Goal: Information Seeking & Learning: Learn about a topic

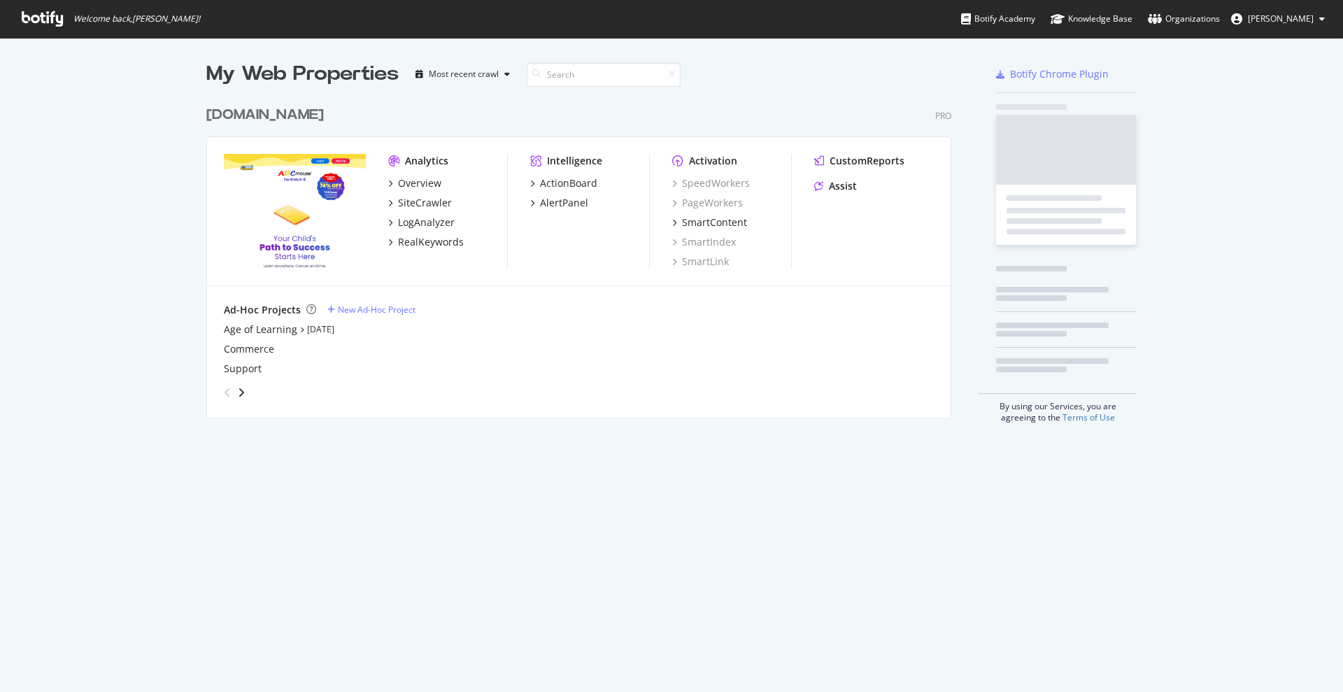
scroll to position [678, 1316]
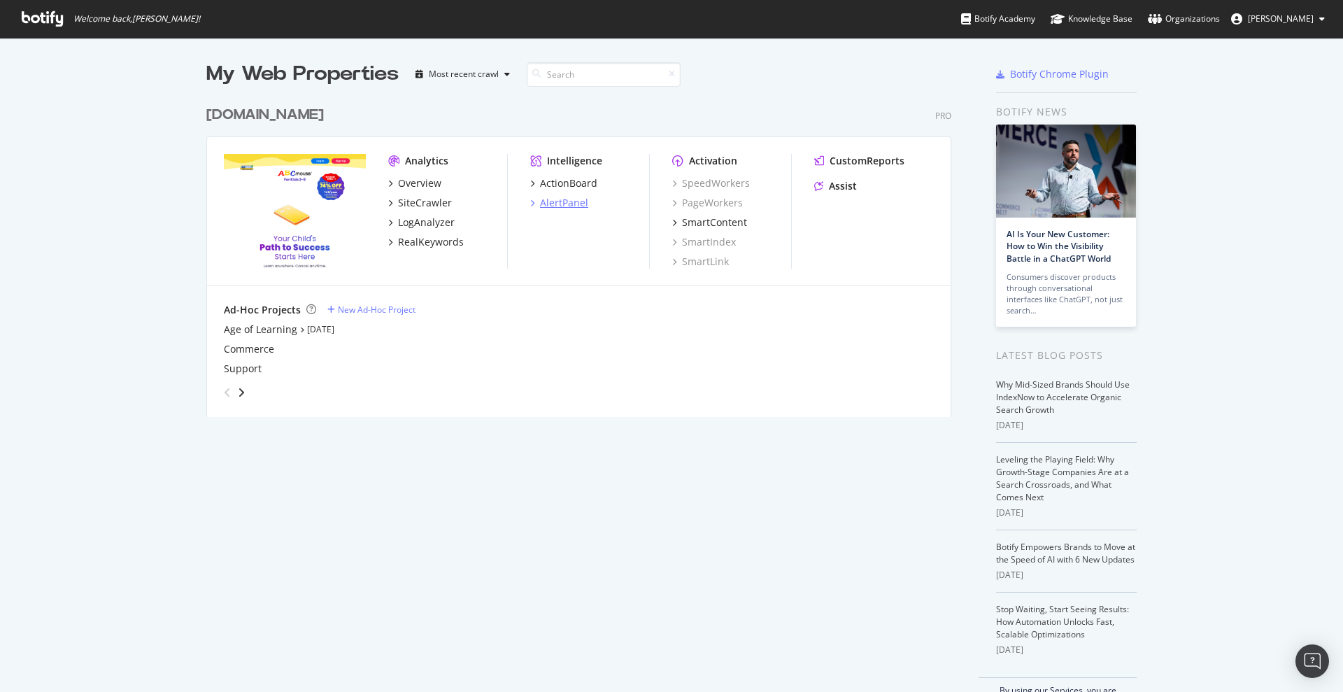
click at [547, 207] on div "AlertPanel" at bounding box center [564, 203] width 48 height 14
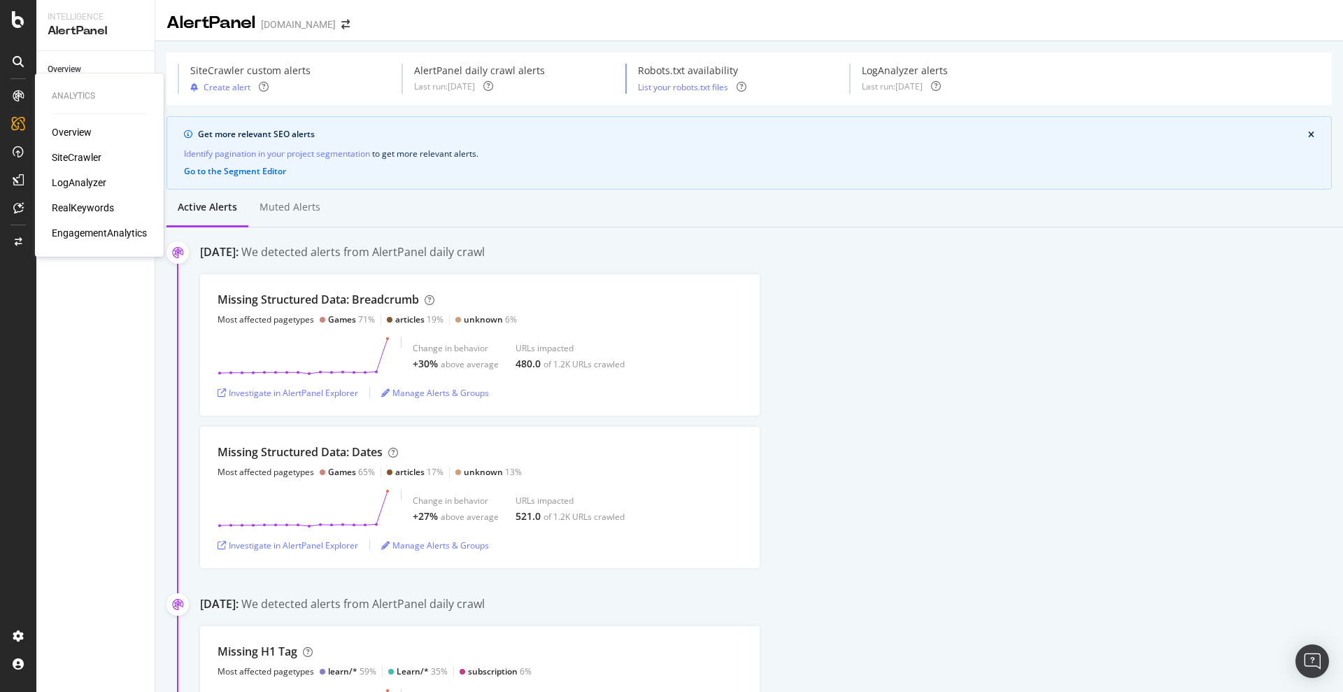
click at [90, 201] on div "RealKeywords" at bounding box center [83, 208] width 62 height 14
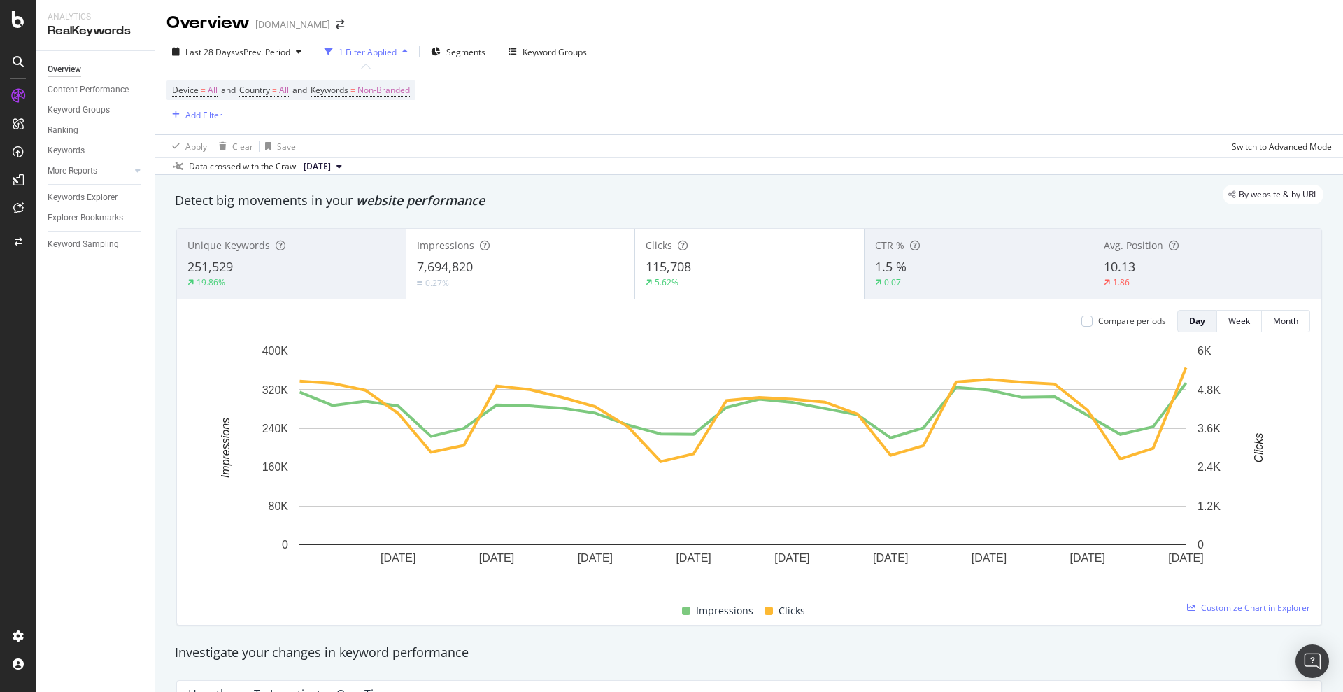
click at [385, 50] on div "1 Filter Applied" at bounding box center [367, 52] width 58 height 12
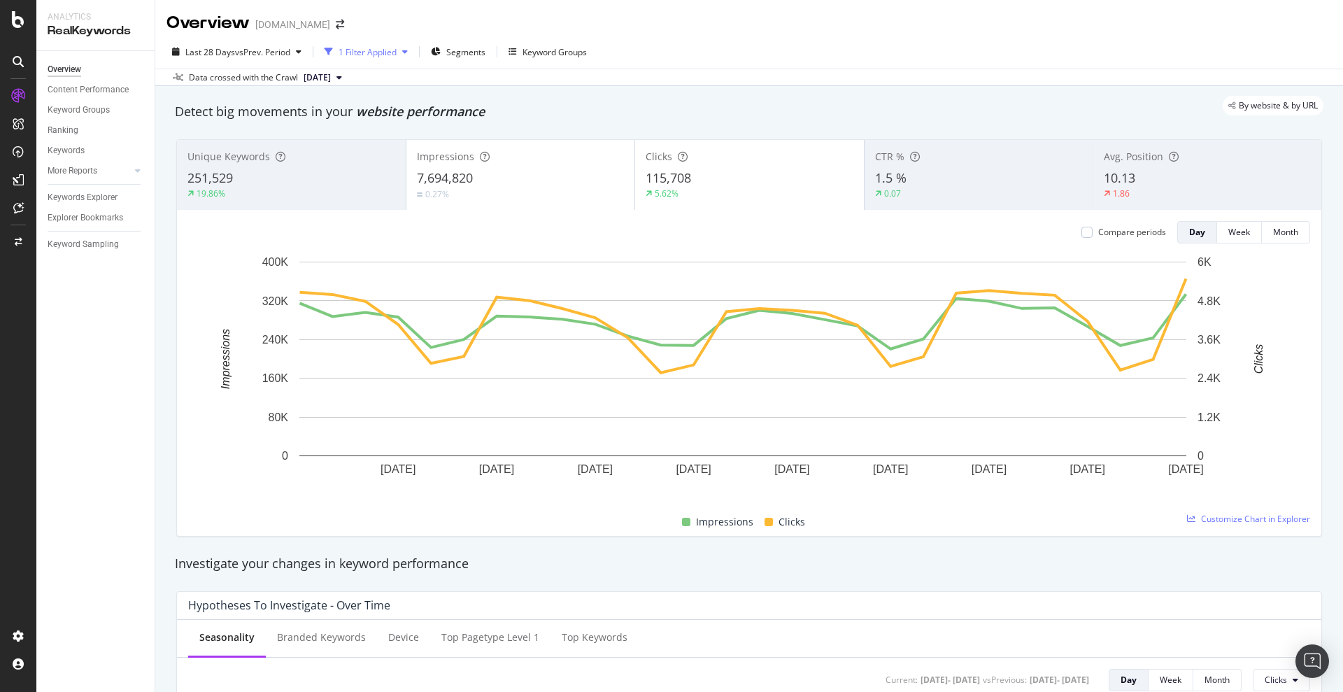
click at [385, 50] on div "1 Filter Applied" at bounding box center [367, 52] width 58 height 12
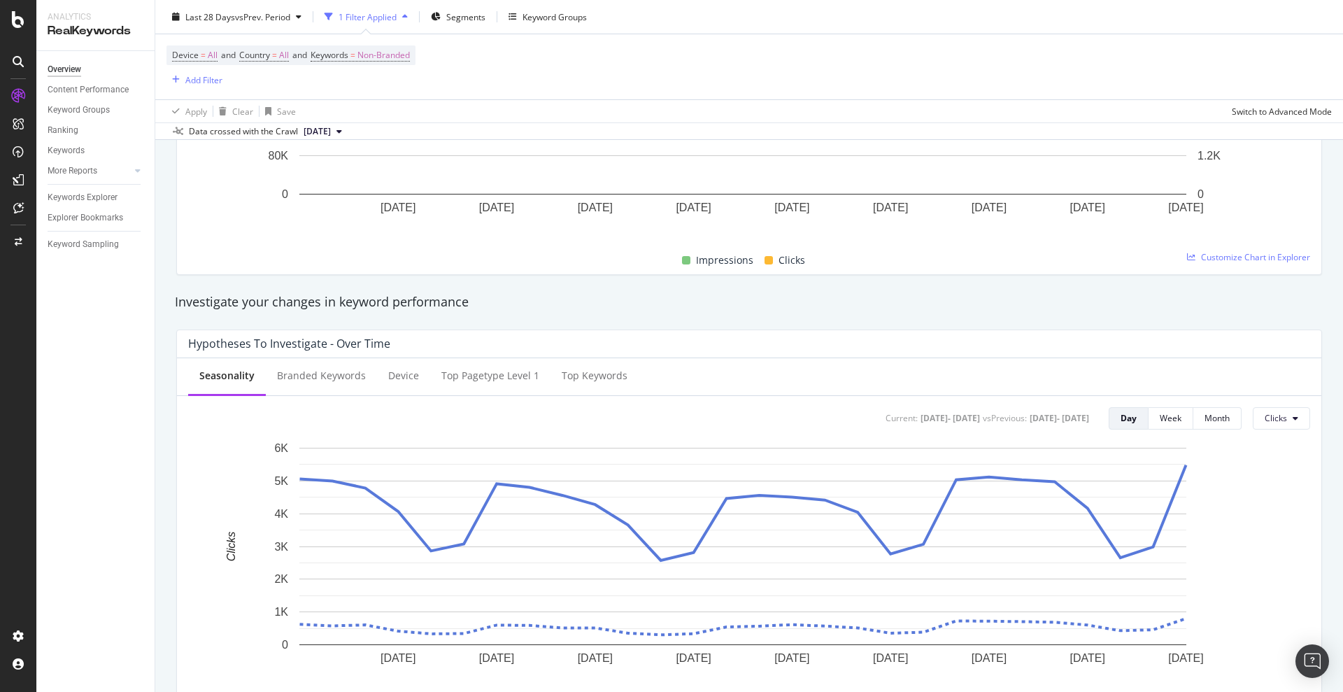
scroll to position [524, 0]
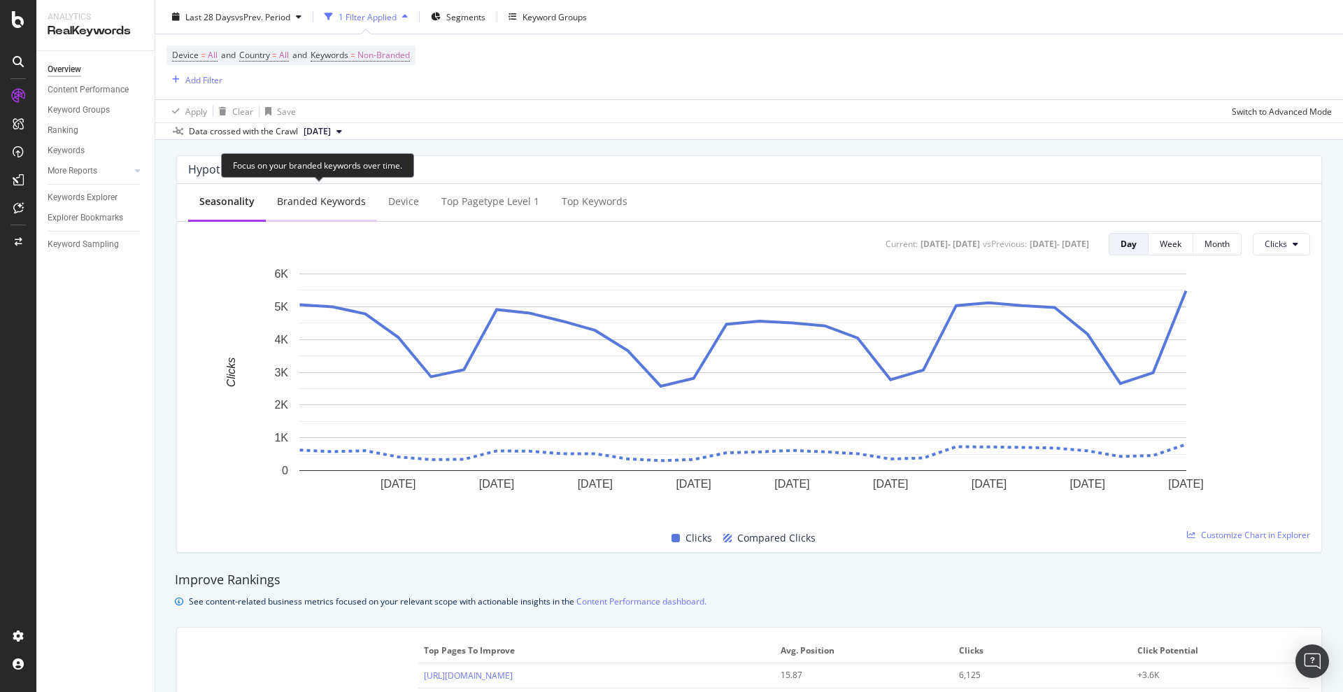
click at [308, 201] on div "Branded Keywords" at bounding box center [321, 201] width 89 height 14
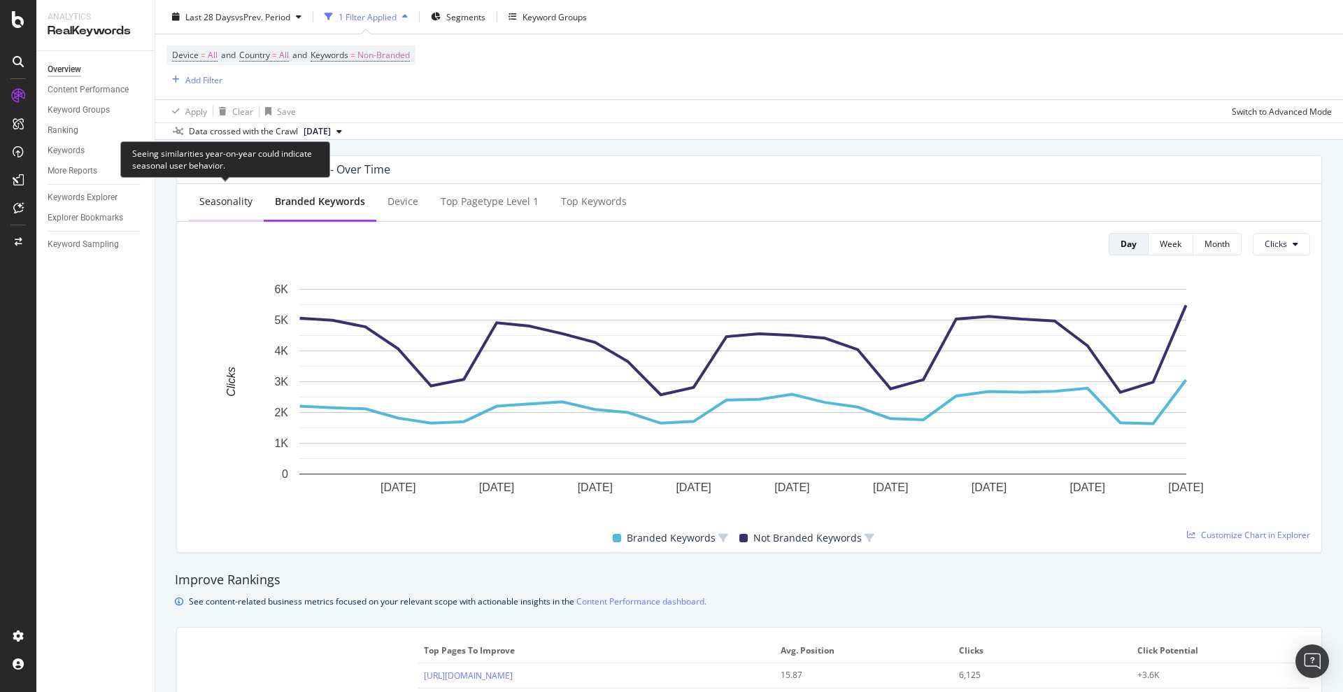
click at [224, 203] on div "Seasonality" at bounding box center [225, 201] width 53 height 14
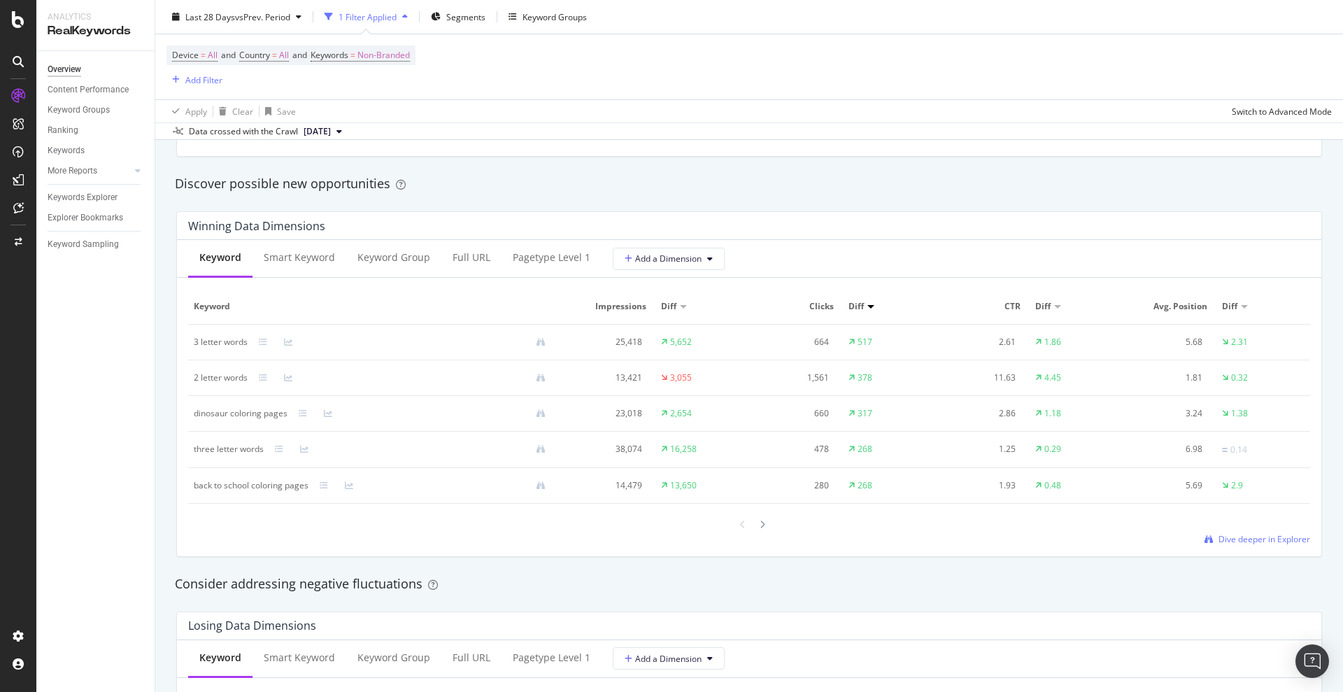
scroll to position [1224, 0]
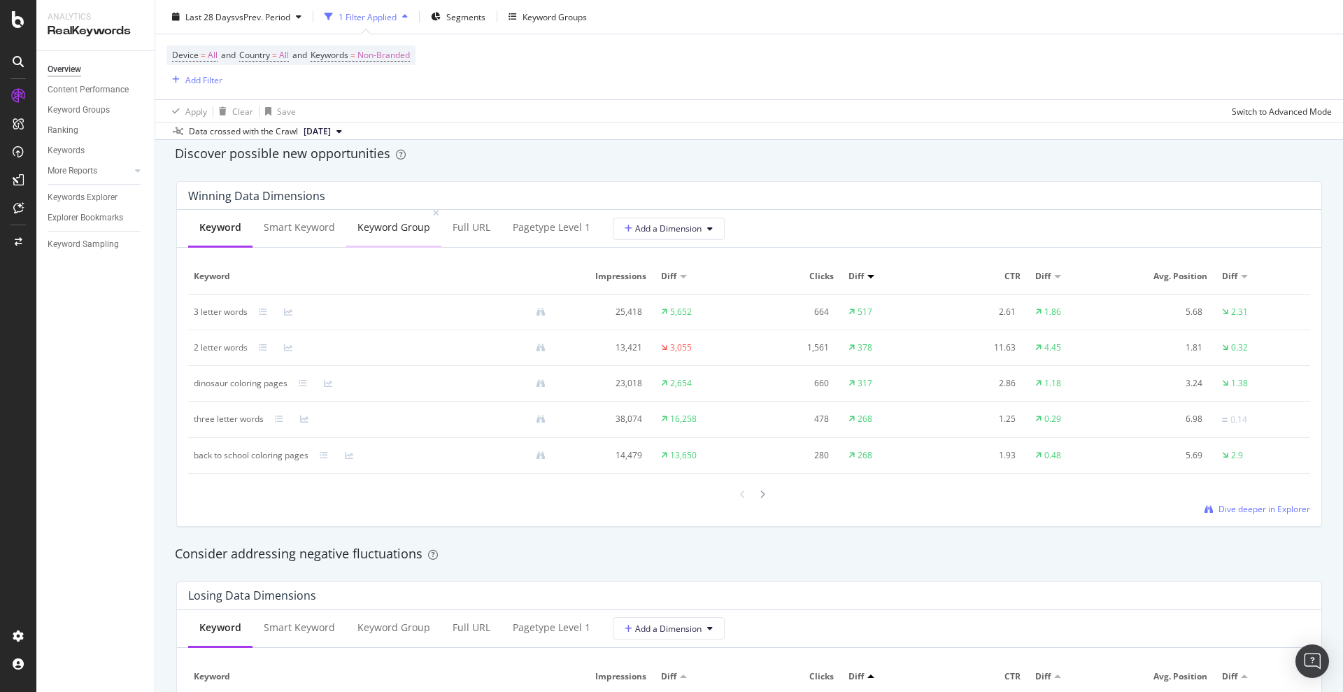
click at [415, 220] on div "Keyword Group" at bounding box center [393, 227] width 73 height 14
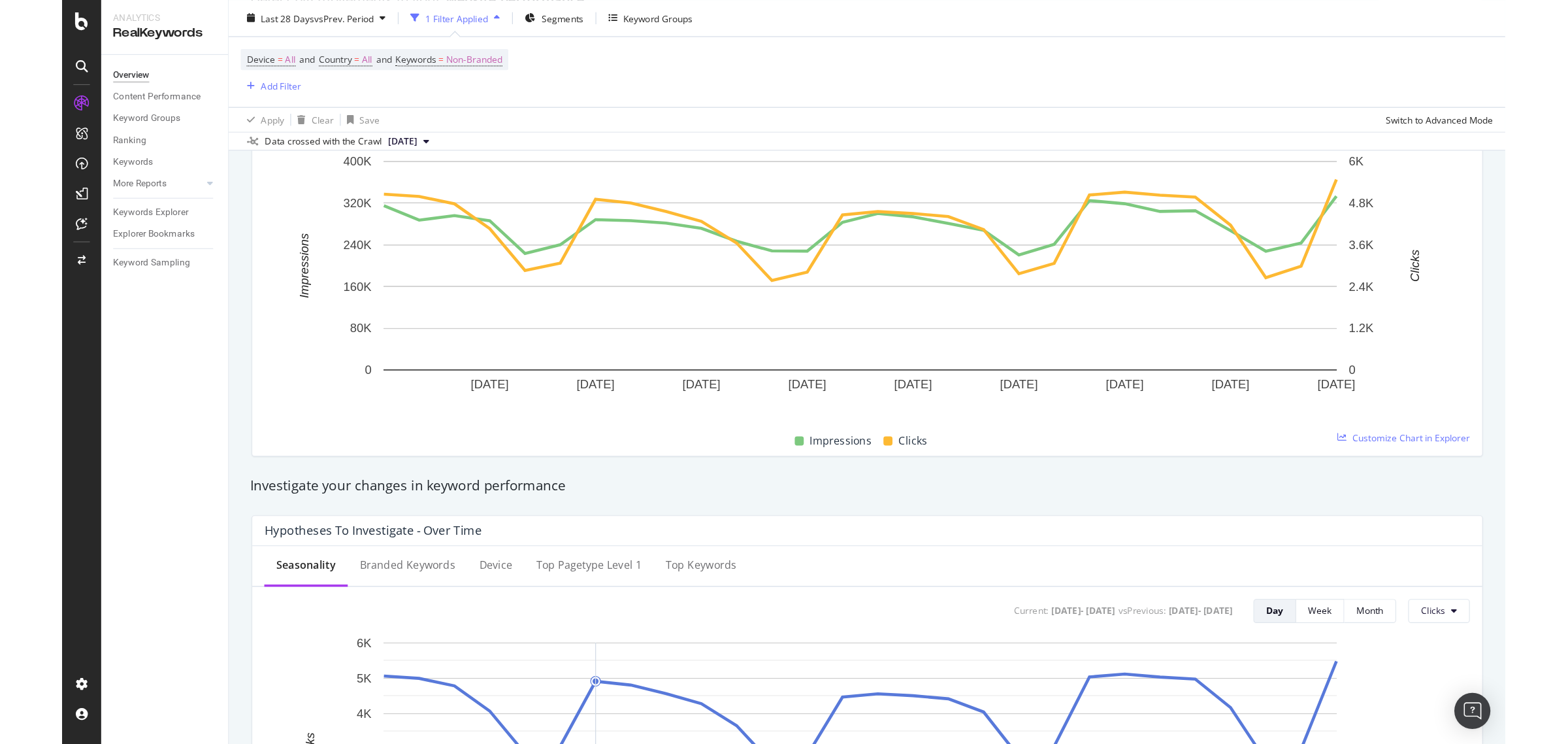
scroll to position [0, 0]
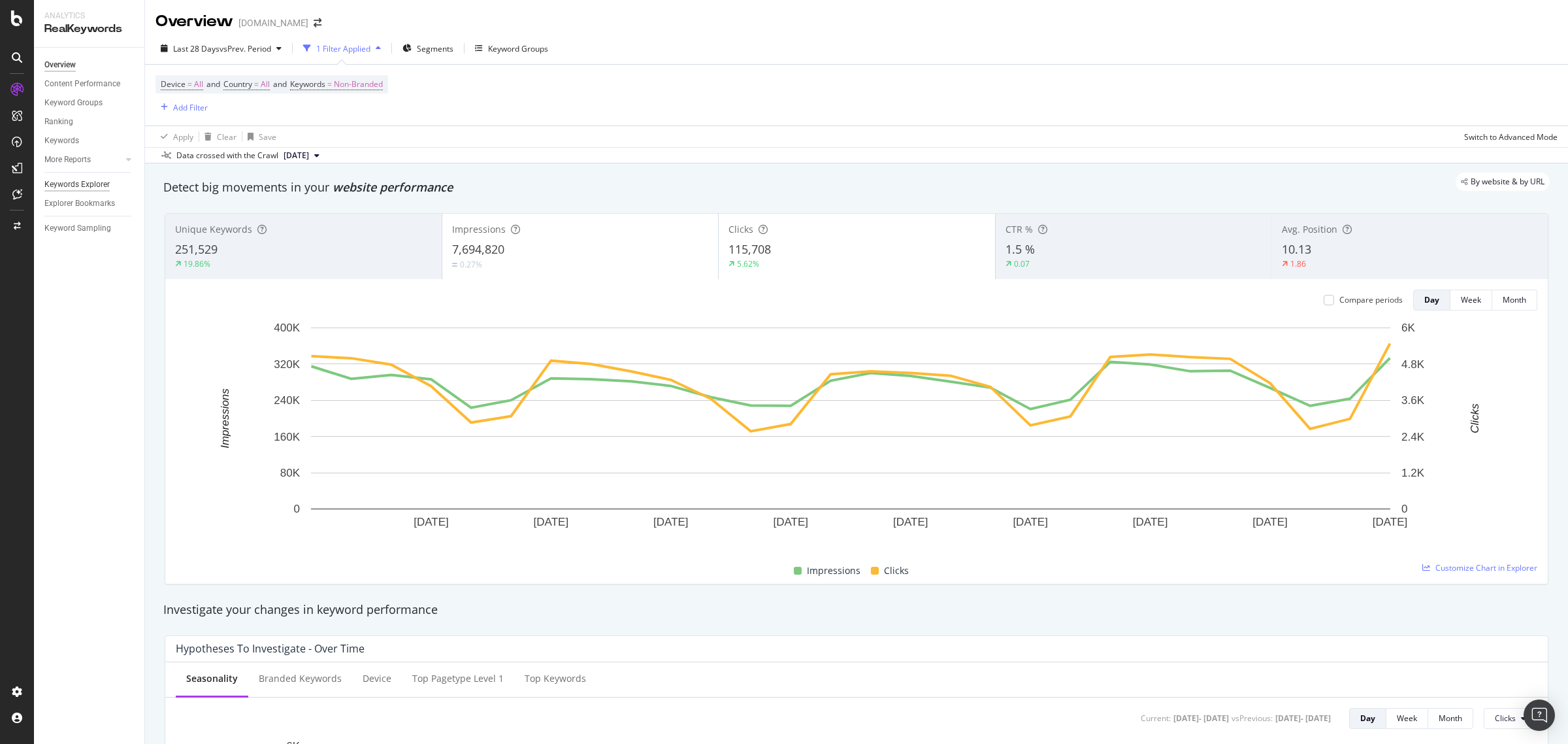
click at [87, 181] on div "Keywords Explorer" at bounding box center [78, 184] width 65 height 14
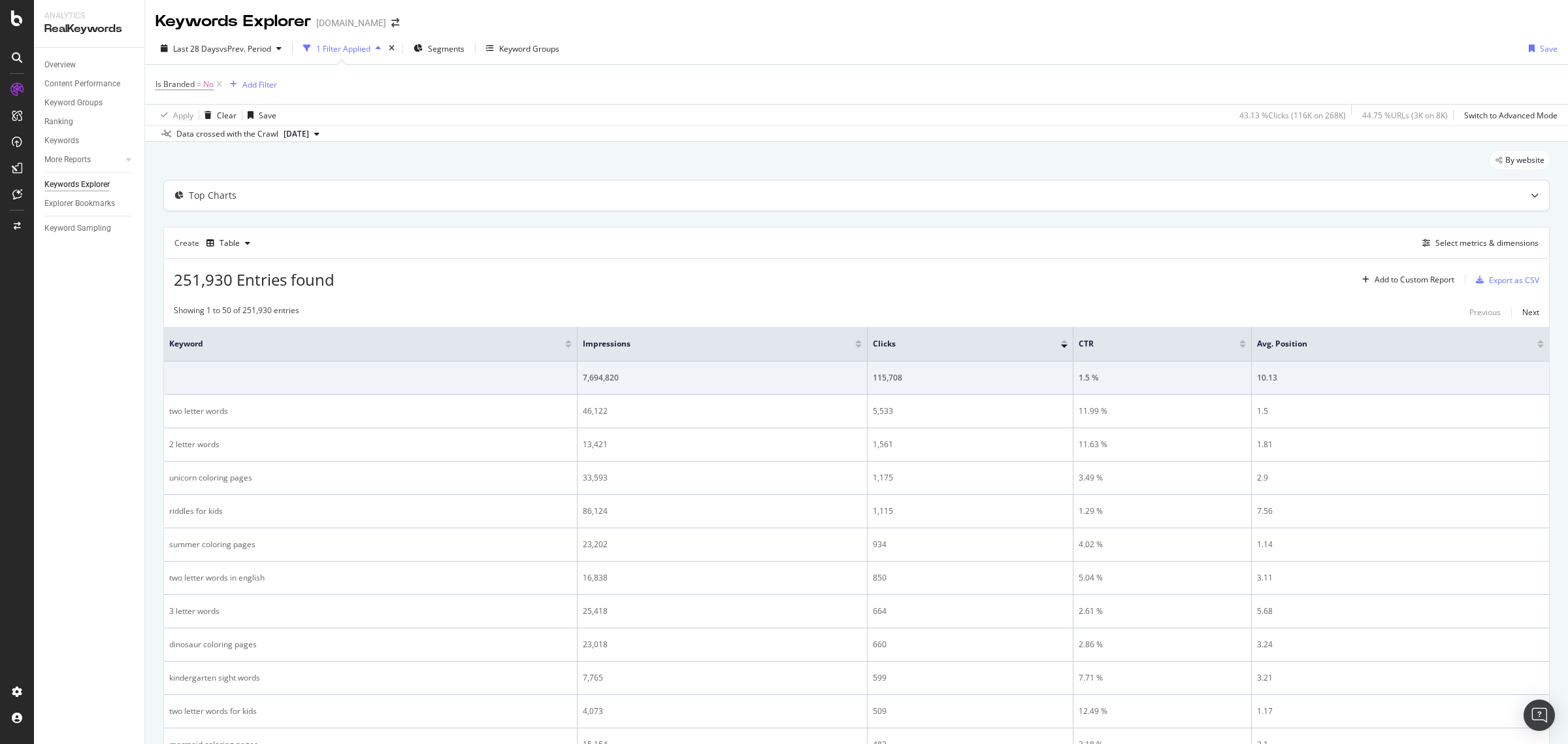
click at [1254, 196] on icon at bounding box center [1534, 195] width 7 height 7
